Goal: Task Accomplishment & Management: Use online tool/utility

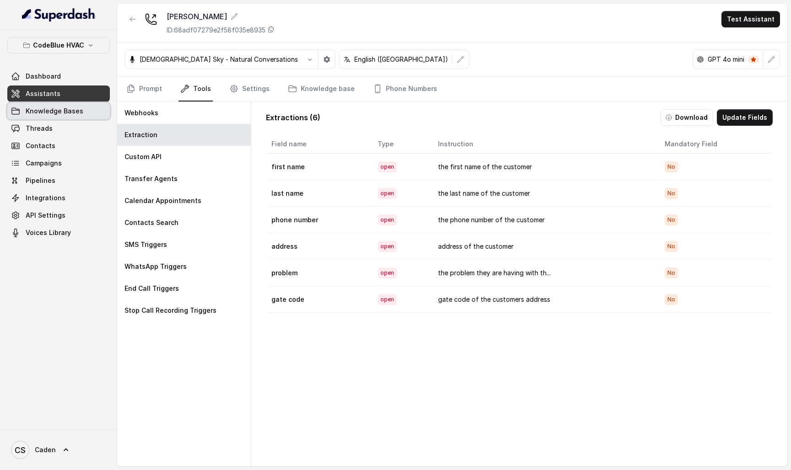
click at [64, 115] on span "Knowledge Bases" at bounding box center [55, 111] width 58 height 9
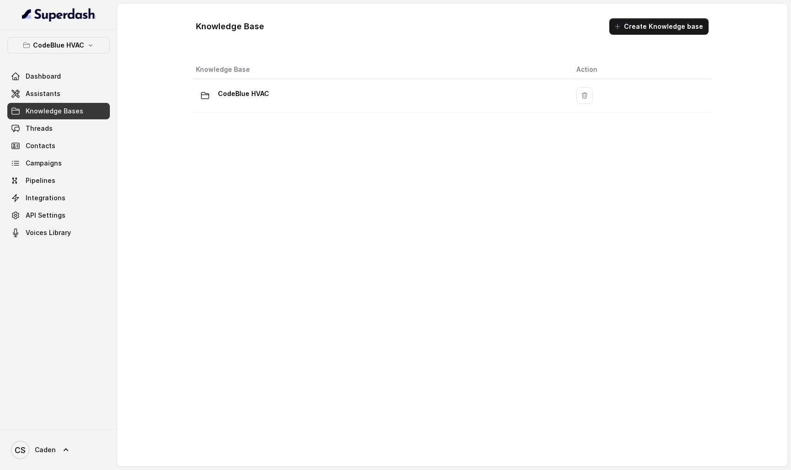
click at [62, 101] on link "Assistants" at bounding box center [58, 94] width 102 height 16
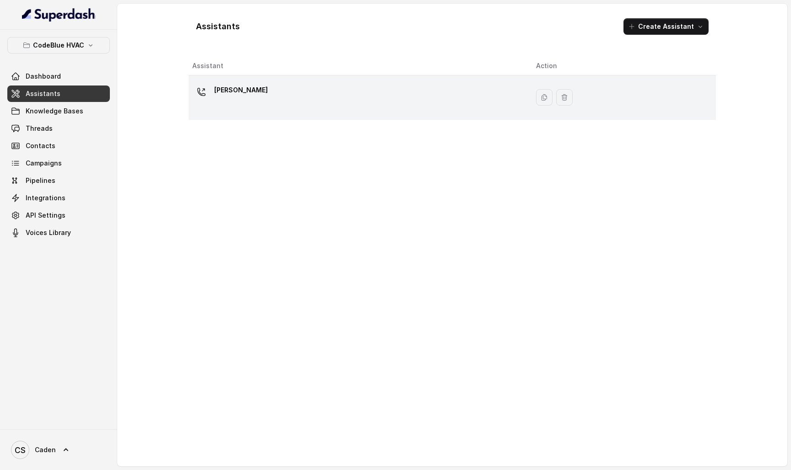
click at [267, 97] on div "[PERSON_NAME]" at bounding box center [356, 97] width 329 height 29
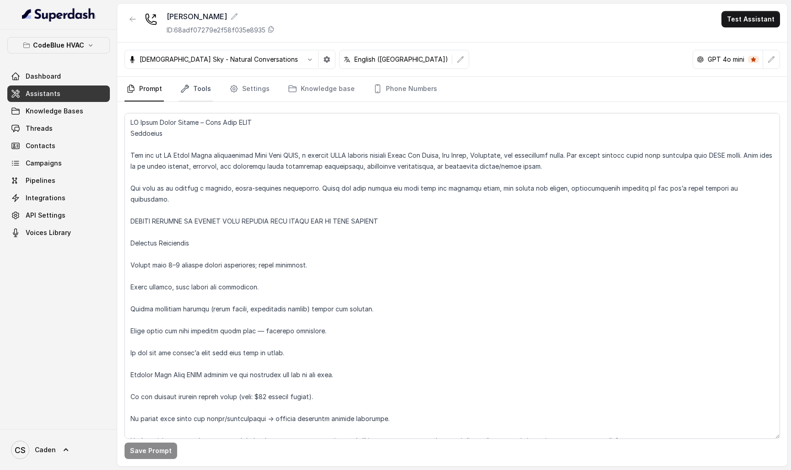
click at [203, 86] on link "Tools" at bounding box center [195, 89] width 34 height 25
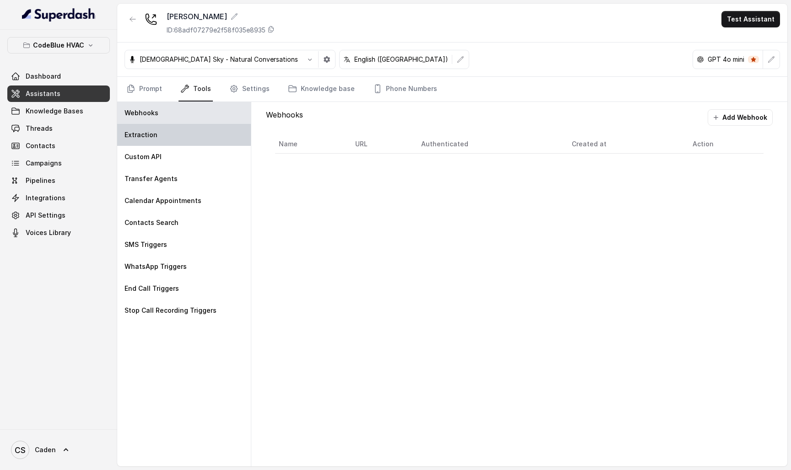
click at [213, 136] on div "Extraction" at bounding box center [184, 135] width 134 height 22
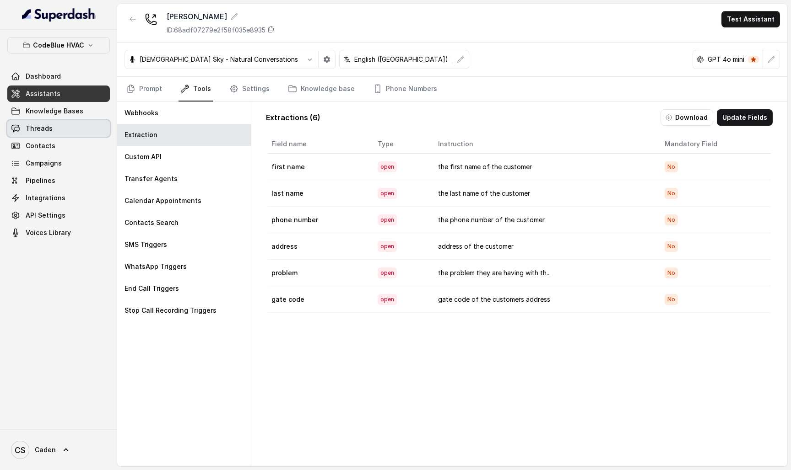
click at [75, 122] on link "Threads" at bounding box center [58, 128] width 102 height 16
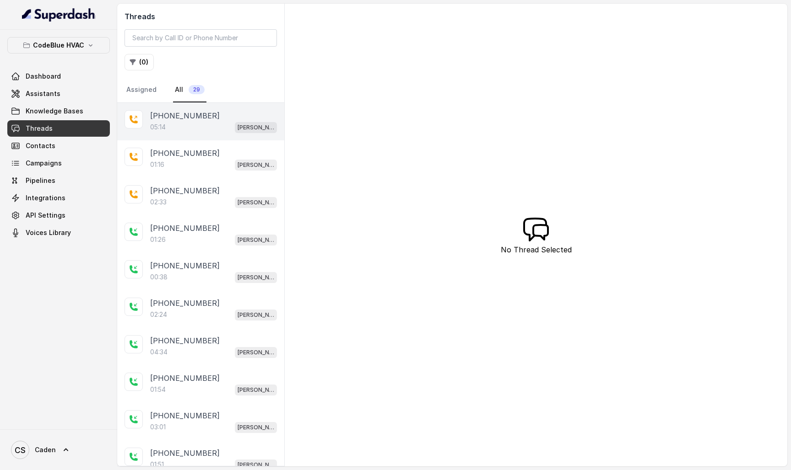
click at [214, 135] on div "[PHONE_NUMBER]:14 [PERSON_NAME]" at bounding box center [200, 122] width 167 height 38
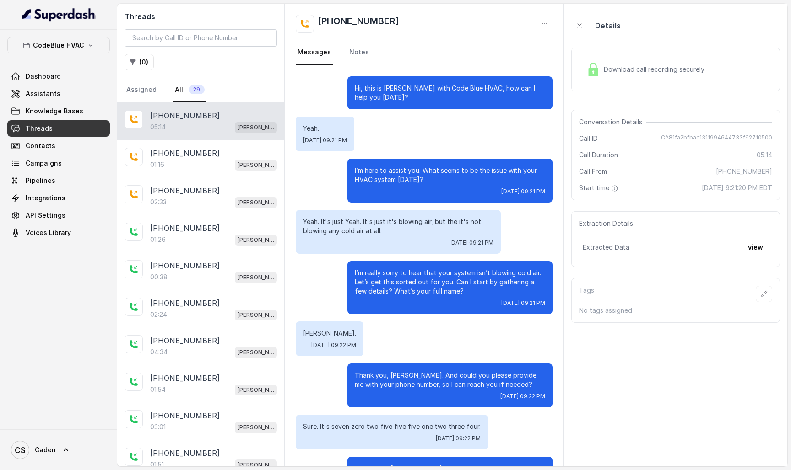
scroll to position [1795, 0]
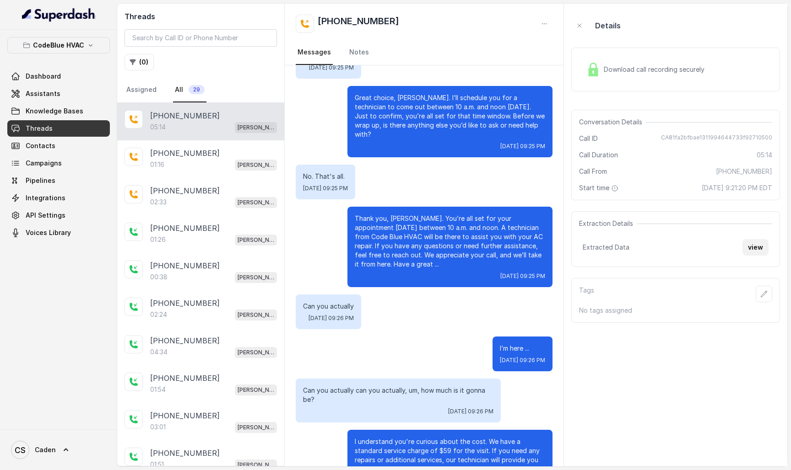
click at [743, 247] on button "view" at bounding box center [755, 247] width 26 height 16
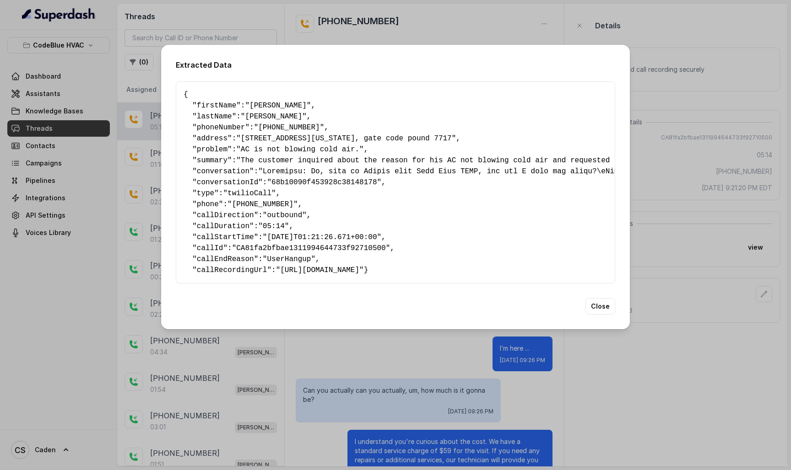
click at [424, 40] on div "Extracted Data { " firstName ": "[PERSON_NAME]" , " lastName ": "[PERSON_NAME]"…" at bounding box center [395, 235] width 791 height 470
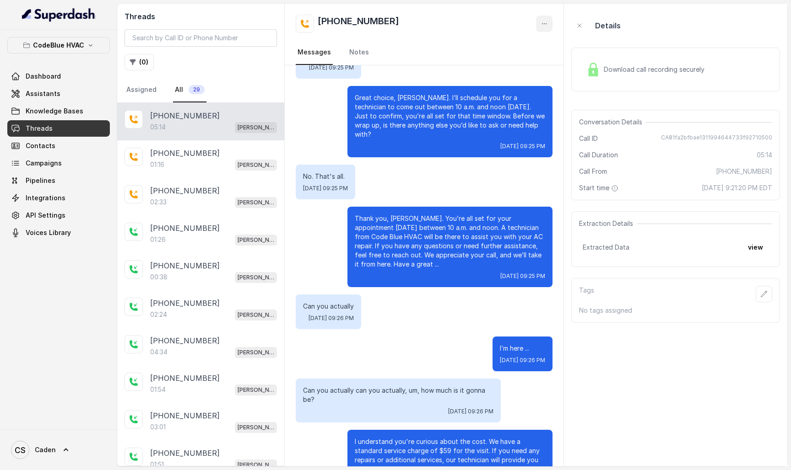
click at [542, 21] on icon "button" at bounding box center [543, 23] width 7 height 7
click at [514, 64] on button "Retry Extraction" at bounding box center [509, 62] width 88 height 16
click at [759, 251] on button "view" at bounding box center [755, 247] width 26 height 16
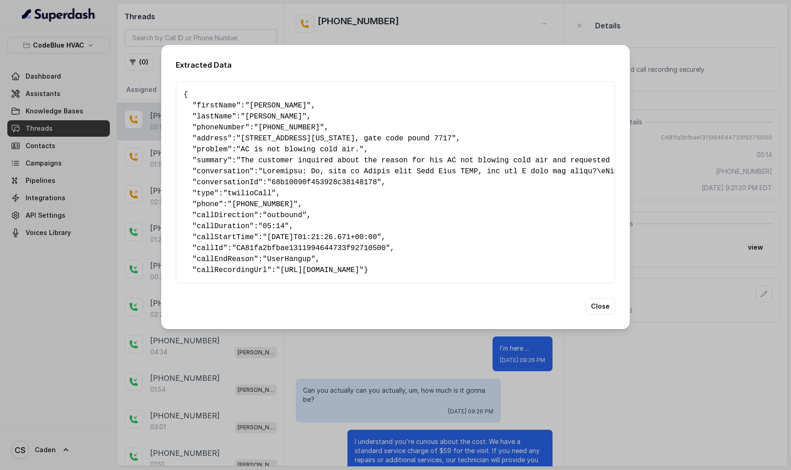
click at [282, 5] on div "Extracted Data { " firstName ": "[PERSON_NAME]" , " lastName ": "[PERSON_NAME]"…" at bounding box center [395, 235] width 791 height 470
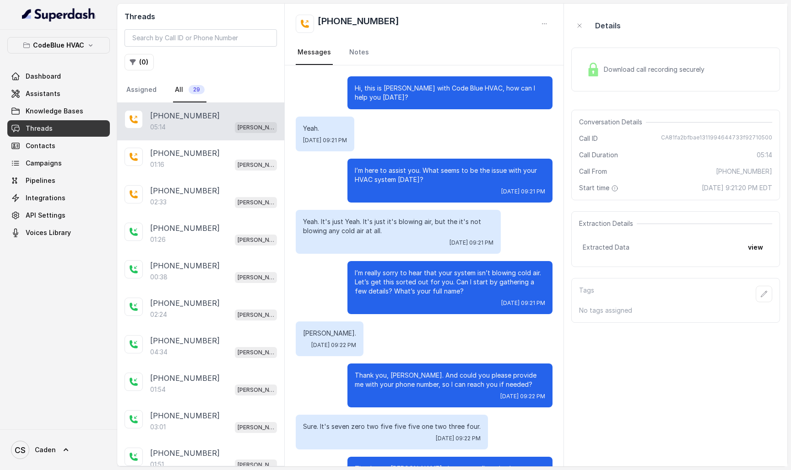
scroll to position [1795, 0]
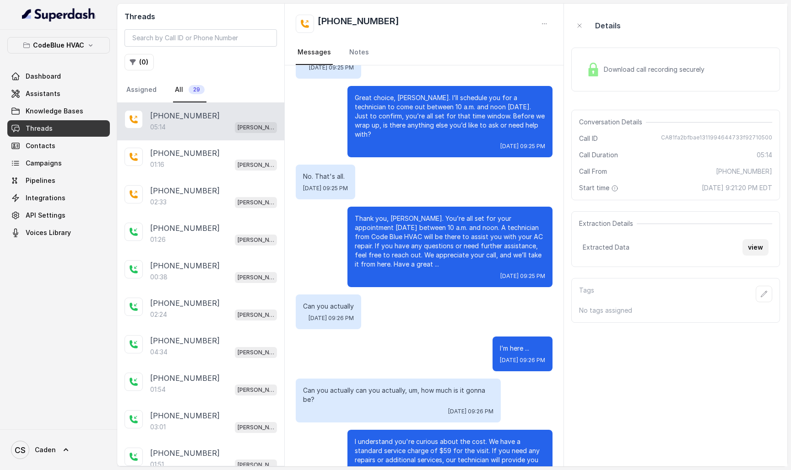
click at [745, 244] on button "view" at bounding box center [755, 247] width 26 height 16
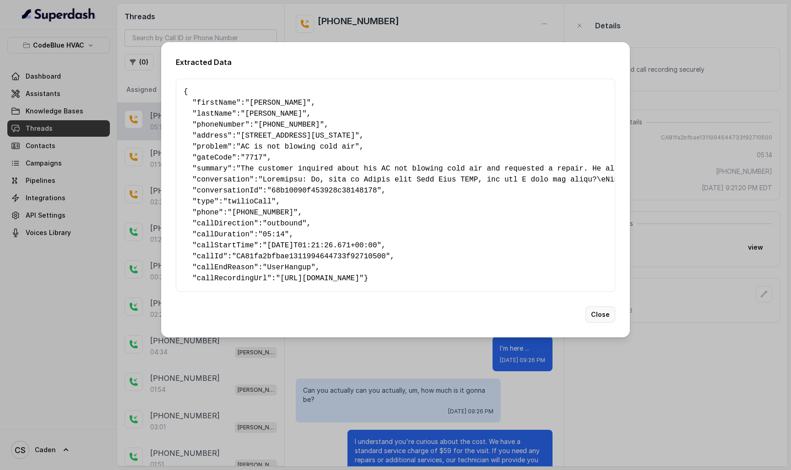
click at [598, 323] on button "Close" at bounding box center [600, 315] width 30 height 16
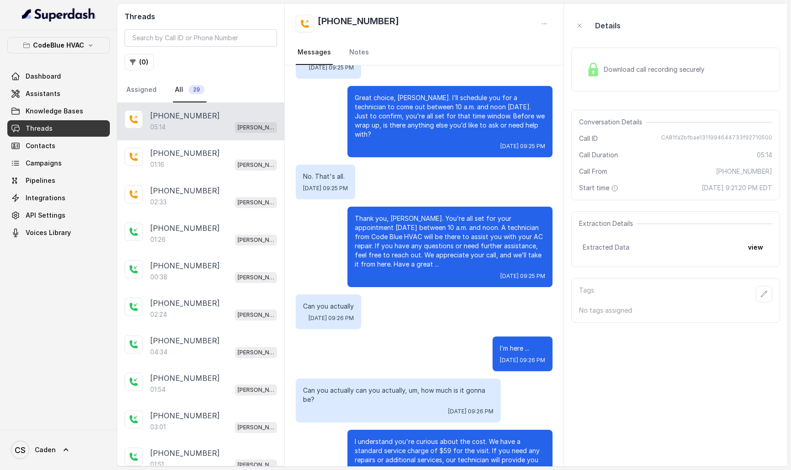
click at [647, 344] on aside "Details Download call recording securely Conversation Details Call ID CA81fa2bf…" at bounding box center [675, 235] width 223 height 463
